Goal: Information Seeking & Learning: Find specific fact

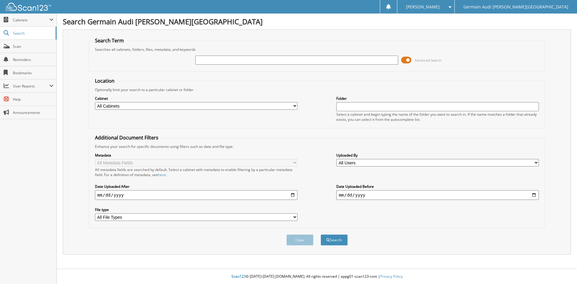
drag, startPoint x: 200, startPoint y: 60, endPoint x: 205, endPoint y: 63, distance: 6.0
click at [203, 60] on input "text" at bounding box center [296, 60] width 203 height 9
type input "89159"
click at [331, 237] on button "Search" at bounding box center [334, 239] width 27 height 11
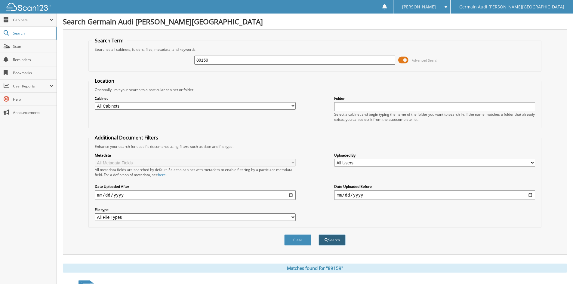
click at [338, 241] on button "Search" at bounding box center [331, 239] width 27 height 11
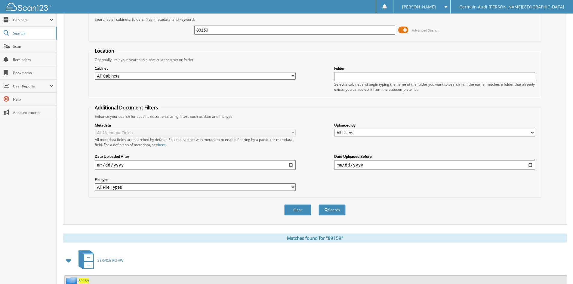
scroll to position [90, 0]
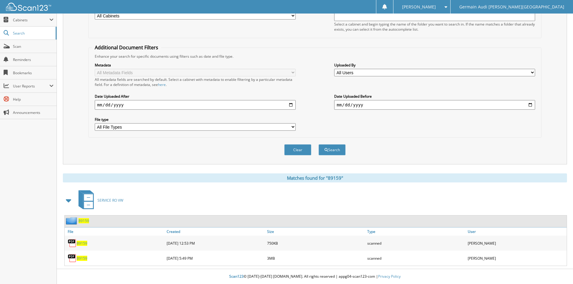
click at [79, 258] on span "89159" at bounding box center [82, 258] width 11 height 5
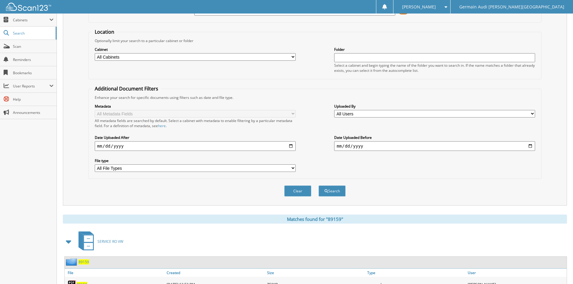
scroll to position [0, 0]
